Goal: Task Accomplishment & Management: Manage account settings

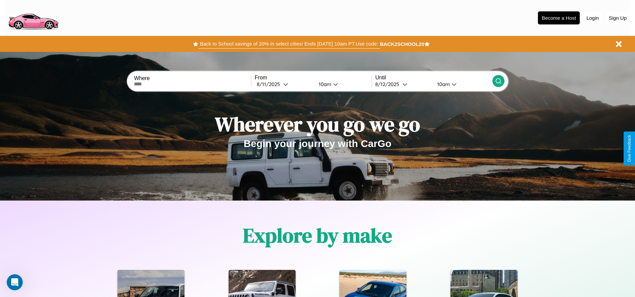
click at [289, 44] on button "Back to School savings of 20% in select cities! Ends [DATE] 10am PT. Use code:" at bounding box center [288, 43] width 181 height 9
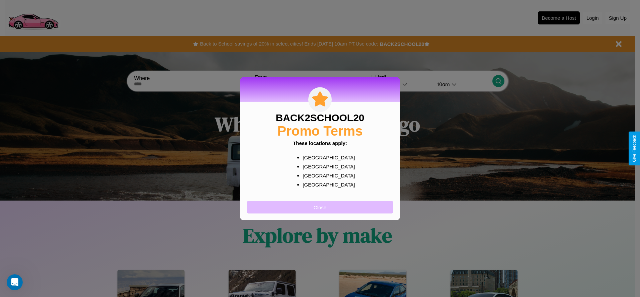
click at [320, 207] on button "Close" at bounding box center [320, 207] width 147 height 12
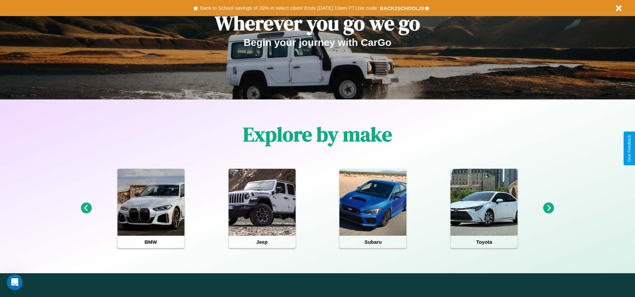
scroll to position [139, 0]
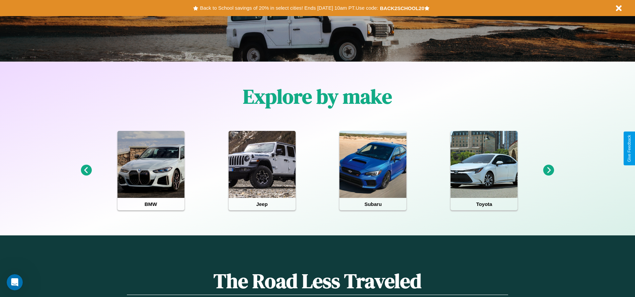
click at [548, 170] on icon at bounding box center [548, 170] width 11 height 11
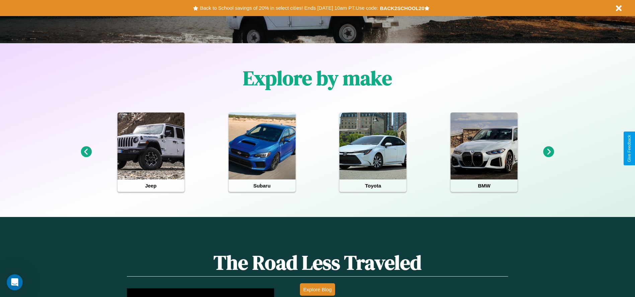
scroll to position [0, 0]
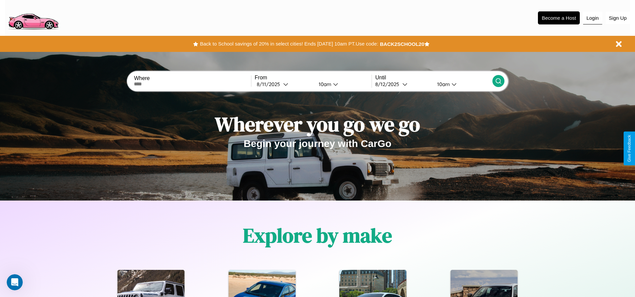
click at [592, 18] on button "Login" at bounding box center [592, 18] width 19 height 13
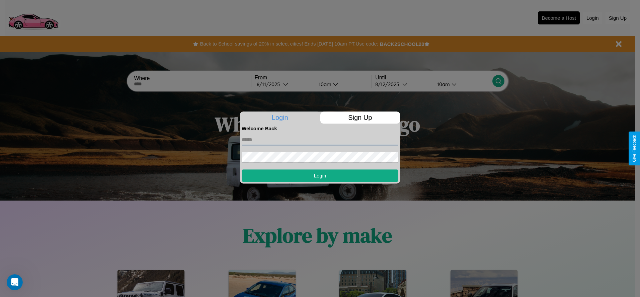
click at [320, 140] on input "text" at bounding box center [320, 140] width 157 height 11
type input "**********"
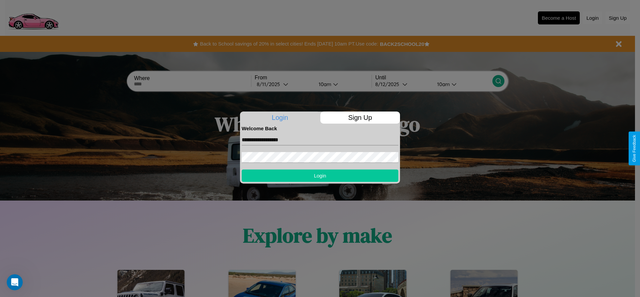
click at [320, 175] on button "Login" at bounding box center [320, 175] width 157 height 12
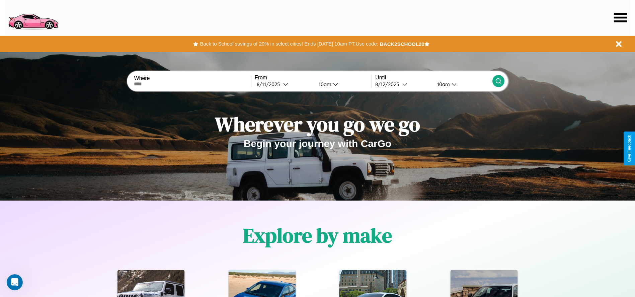
click at [620, 17] on icon at bounding box center [620, 17] width 13 height 9
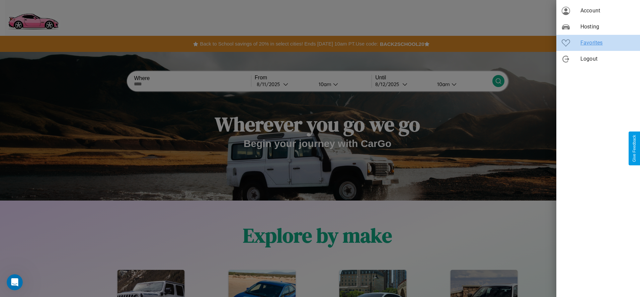
click at [598, 43] on span "Favorites" at bounding box center [607, 43] width 54 height 8
